Goal: Find specific page/section: Find specific page/section

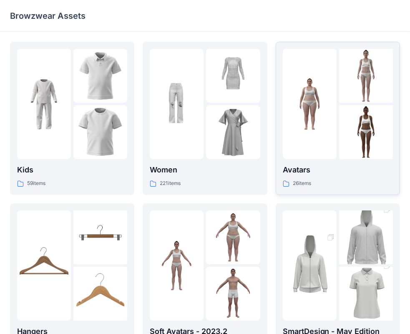
click at [311, 179] on p "26 items" at bounding box center [302, 183] width 18 height 9
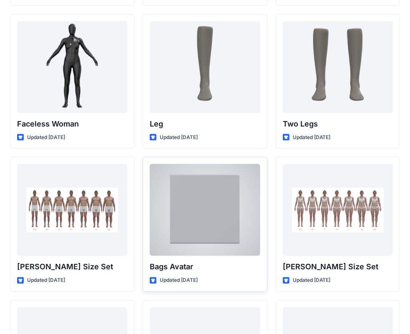
scroll to position [744, 0]
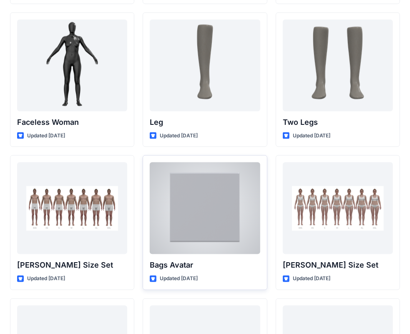
click at [189, 267] on p "Bags Avatar" at bounding box center [205, 265] width 110 height 12
click at [190, 267] on p "Bags Avatar" at bounding box center [205, 265] width 110 height 12
click at [200, 267] on p "Bags Avatar" at bounding box center [205, 265] width 110 height 12
click at [179, 266] on p "Bags Avatar" at bounding box center [205, 265] width 110 height 12
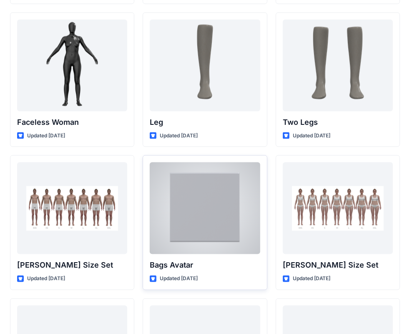
click at [194, 243] on div at bounding box center [205, 208] width 110 height 92
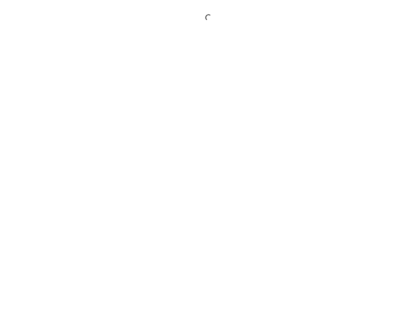
click at [194, 243] on div at bounding box center [208, 167] width 417 height 334
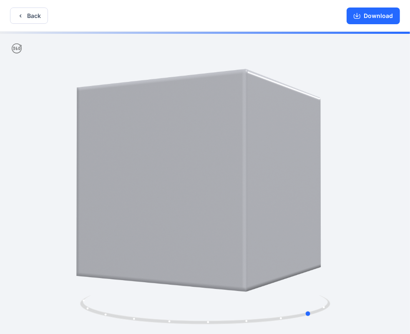
drag, startPoint x: 242, startPoint y: 225, endPoint x: 103, endPoint y: 256, distance: 141.5
click at [103, 256] on div at bounding box center [205, 184] width 410 height 304
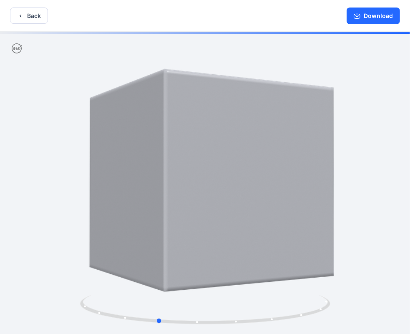
drag, startPoint x: 280, startPoint y: 197, endPoint x: 168, endPoint y: 207, distance: 112.7
click at [130, 225] on div at bounding box center [205, 184] width 410 height 304
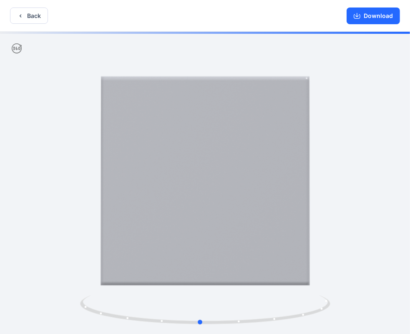
drag, startPoint x: 285, startPoint y: 184, endPoint x: 74, endPoint y: 179, distance: 211.2
click at [77, 191] on div at bounding box center [205, 184] width 410 height 304
click at [25, 15] on button "Back" at bounding box center [29, 16] width 38 height 16
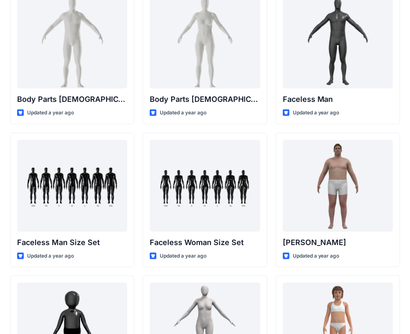
scroll to position [376, 0]
